Goal: Navigation & Orientation: Find specific page/section

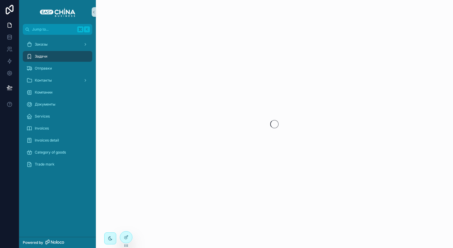
click at [63, 53] on div "Задачи" at bounding box center [57, 57] width 62 height 10
click at [57, 43] on div "Заказы" at bounding box center [57, 45] width 62 height 10
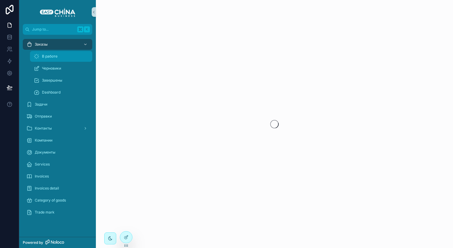
click at [55, 55] on span "В работе" at bounding box center [50, 56] width 16 height 5
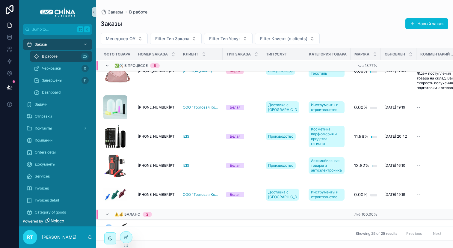
scroll to position [134, 0]
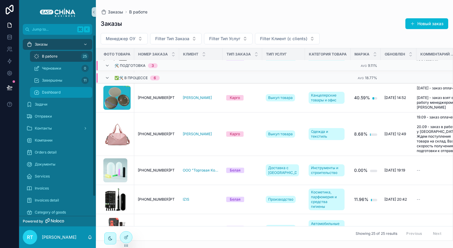
click at [44, 92] on span "Dashboard" at bounding box center [51, 92] width 19 height 5
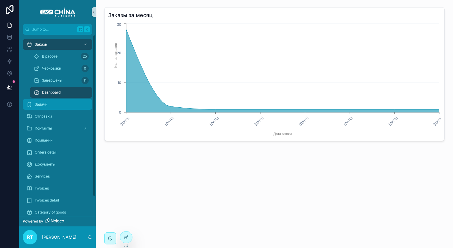
click at [68, 109] on div "Задачи" at bounding box center [57, 104] width 62 height 10
